Goal: Use online tool/utility: Utilize a website feature to perform a specific function

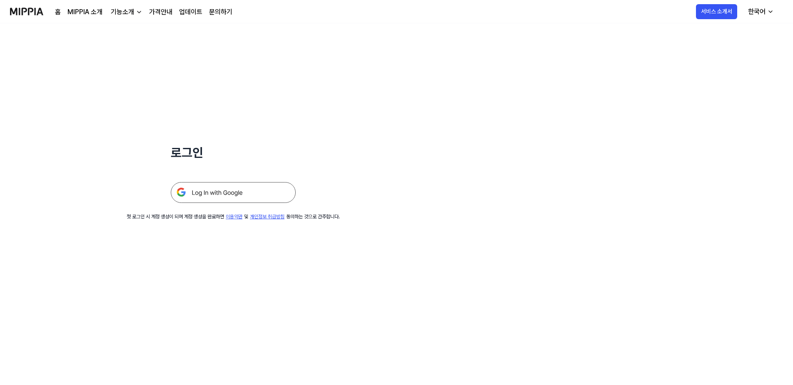
click at [254, 189] on img at bounding box center [233, 192] width 125 height 21
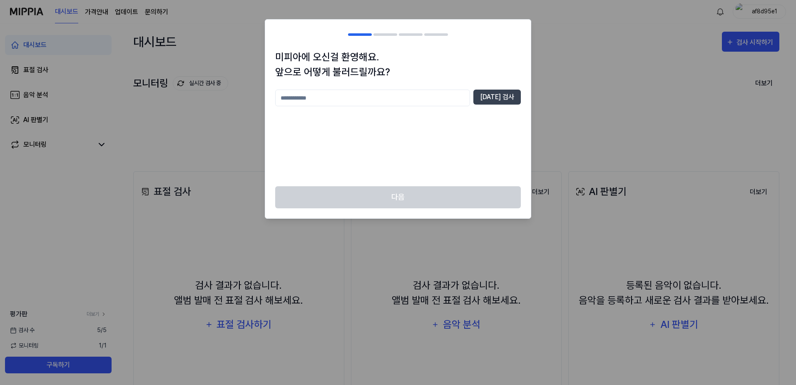
click at [381, 95] on input "text" at bounding box center [372, 98] width 195 height 17
type input "*"
drag, startPoint x: 341, startPoint y: 95, endPoint x: 207, endPoint y: 106, distance: 134.5
click at [207, 106] on body "대시보드 가격안내 업데이트 문의하기 af8d95e1 대시보드 표절 검사 음악 분석 AI 판별기 모니터링 평가판 더보기 검사 [DATE] 모니터…" at bounding box center [398, 192] width 796 height 385
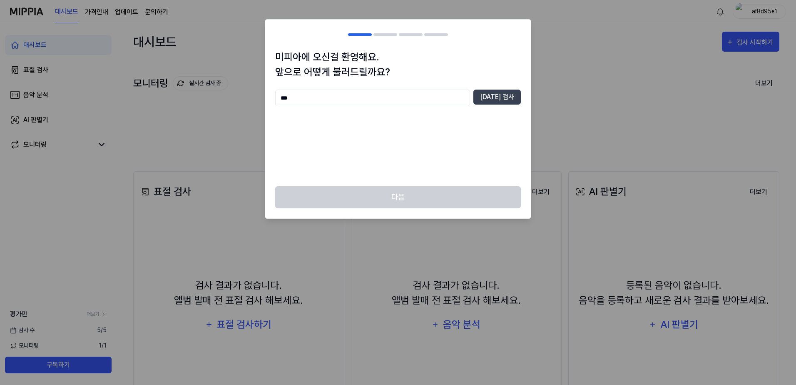
click at [631, 281] on div at bounding box center [398, 192] width 796 height 385
drag, startPoint x: 313, startPoint y: 98, endPoint x: 204, endPoint y: 106, distance: 109.0
click at [204, 106] on body "대시보드 가격안내 업데이트 문의하기 af8d95e1 대시보드 표절 검사 음악 분석 AI 판별기 모니터링 평가판 더보기 검사 [DATE] 모니터…" at bounding box center [398, 192] width 796 height 385
paste input "**********"
type input "**********"
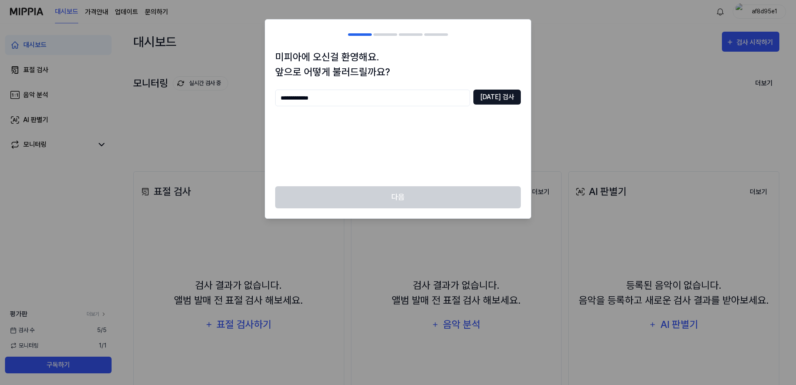
click at [501, 96] on button "[DATE] 검사" at bounding box center [497, 97] width 47 height 15
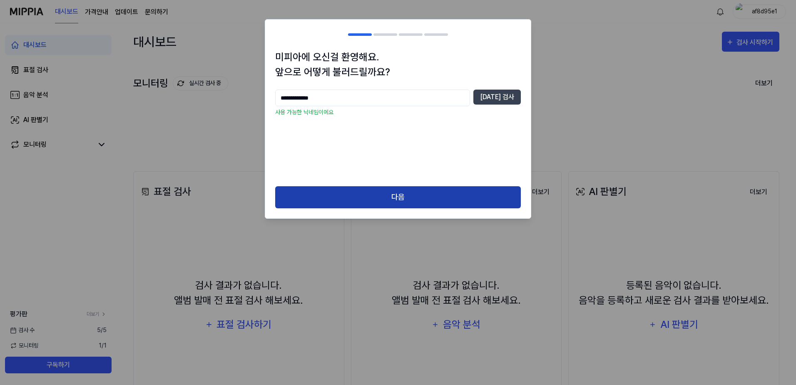
click at [403, 200] on button "다음" at bounding box center [398, 197] width 246 height 22
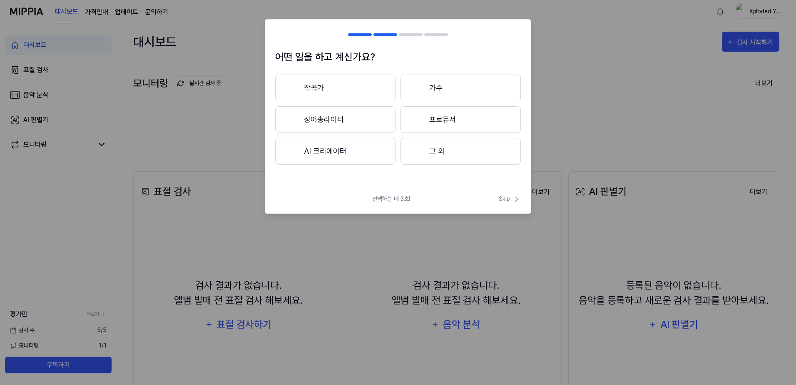
click at [453, 91] on button "가수" at bounding box center [461, 88] width 120 height 27
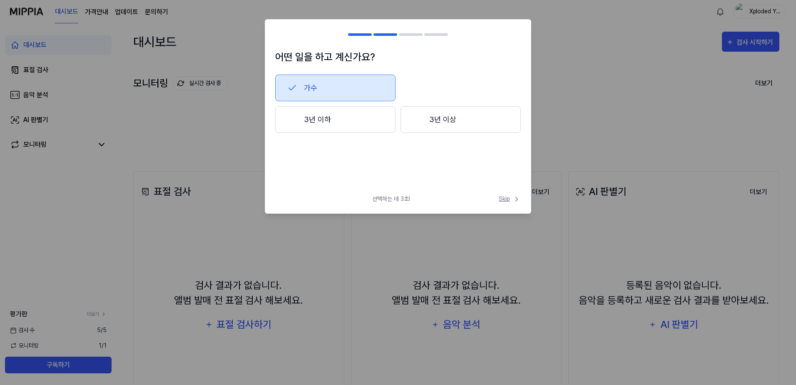
click at [510, 202] on span "Skip" at bounding box center [510, 198] width 22 height 9
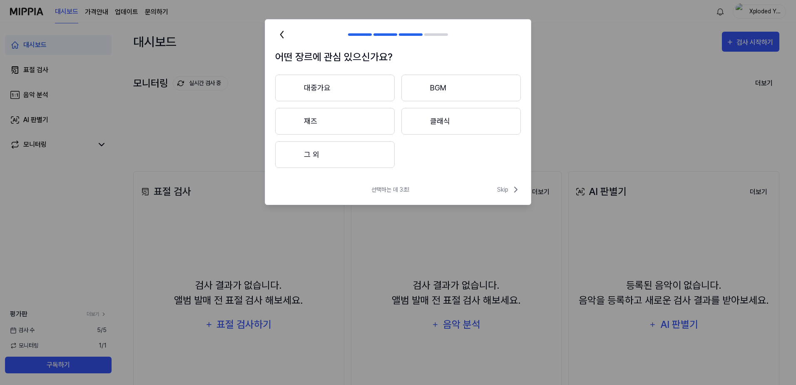
click at [375, 152] on button "그 외" at bounding box center [335, 154] width 120 height 27
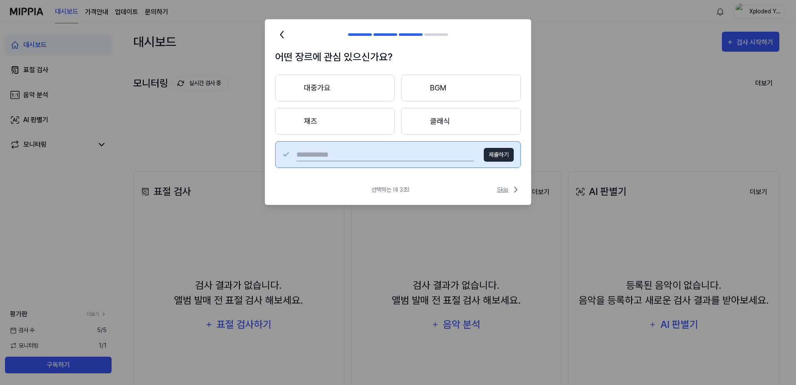
click at [506, 188] on span "Skip" at bounding box center [509, 189] width 24 height 10
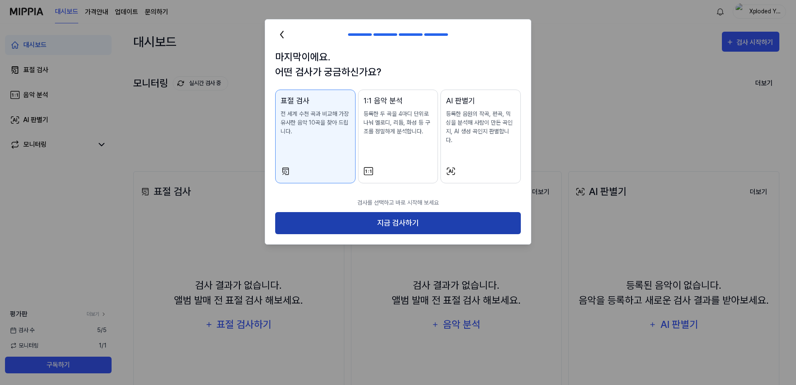
click at [412, 212] on button "지금 검사하기" at bounding box center [398, 223] width 246 height 22
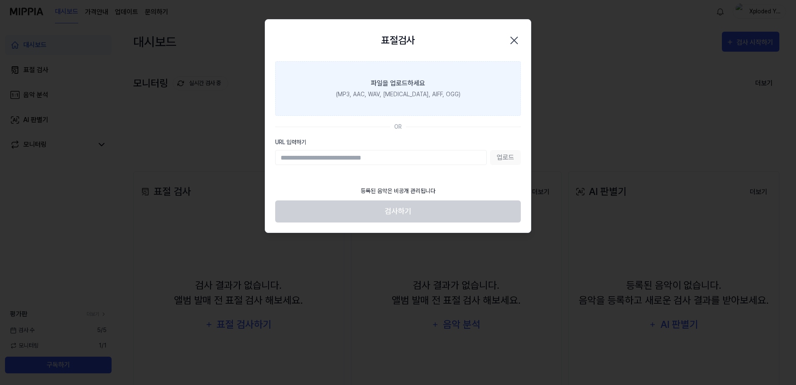
click at [393, 91] on div "(MP3, AAC, WAV, [MEDICAL_DATA], AIFF, OGG)" at bounding box center [398, 94] width 125 height 9
click at [0, 0] on input "파일을 업로드하세요 (MP3, AAC, WAV, [MEDICAL_DATA], AIFF, OGG)" at bounding box center [0, 0] width 0 height 0
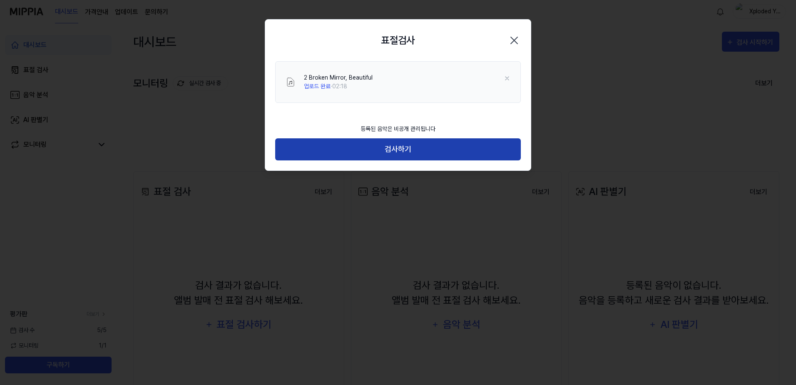
click at [403, 152] on button "검사하기" at bounding box center [398, 149] width 246 height 22
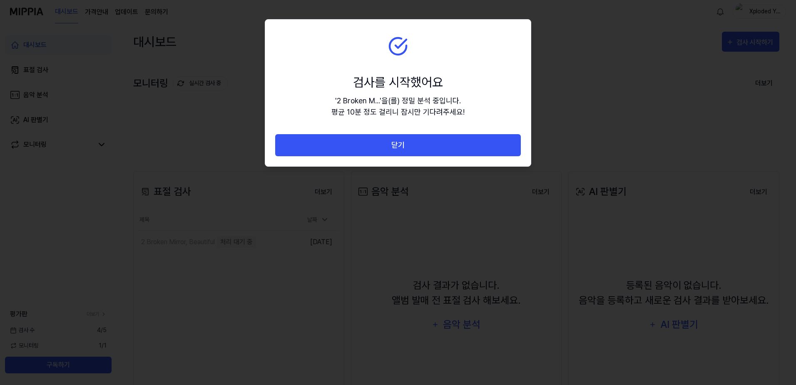
click at [401, 150] on button "닫기" at bounding box center [398, 145] width 246 height 22
